Goal: Transaction & Acquisition: Download file/media

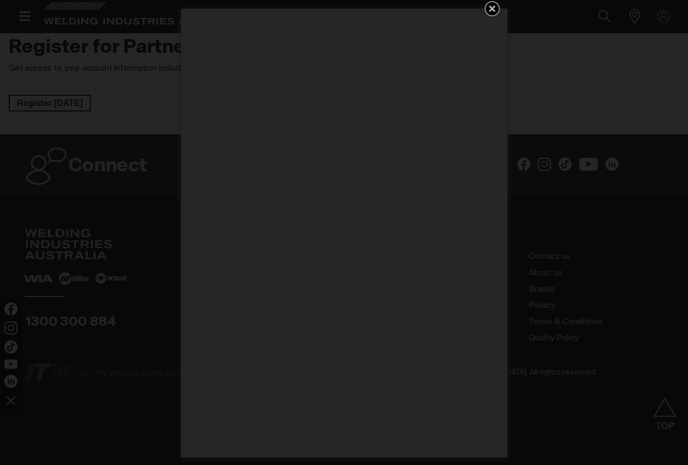
click at [490, 8] on icon "Get 5 WIA Welding Guides Free!" at bounding box center [492, 8] width 13 height 13
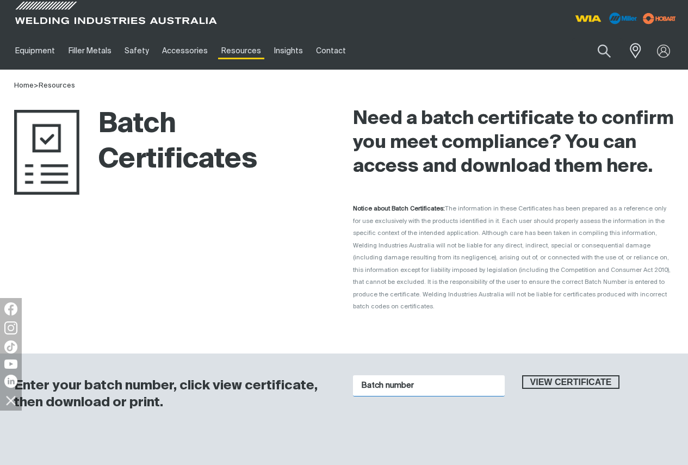
click at [383, 376] on input "Batch number" at bounding box center [429, 385] width 152 height 21
type input "1016151"
click at [522, 375] on button "View certificate" at bounding box center [571, 382] width 98 height 14
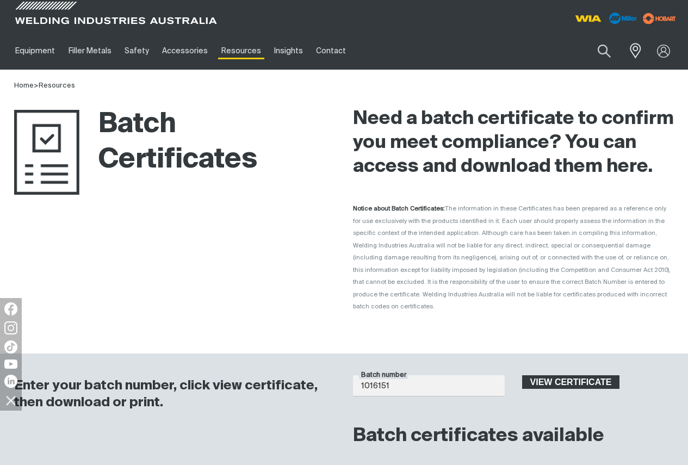
click at [547, 375] on span "View certificate" at bounding box center [571, 382] width 96 height 14
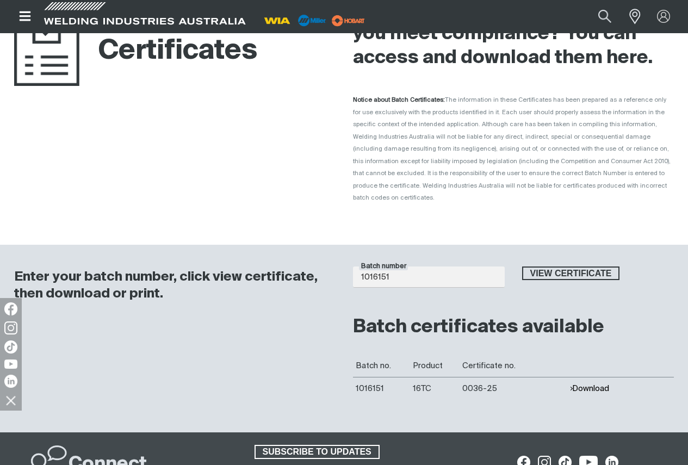
click at [592, 384] on button "Download" at bounding box center [589, 388] width 40 height 9
